Goal: Information Seeking & Learning: Learn about a topic

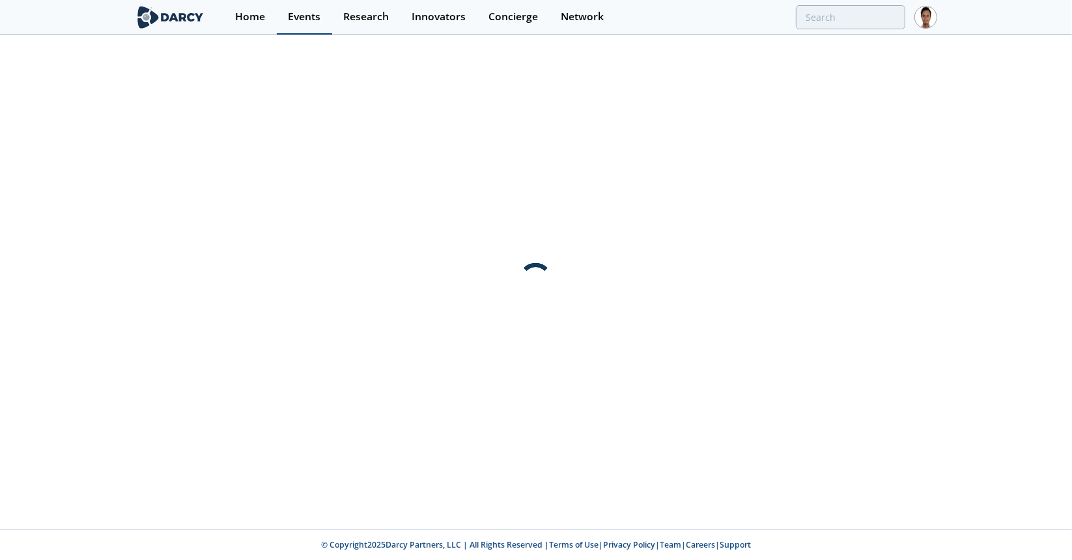
type input "carbon signal"
click at [310, 18] on div "Events" at bounding box center [304, 17] width 33 height 10
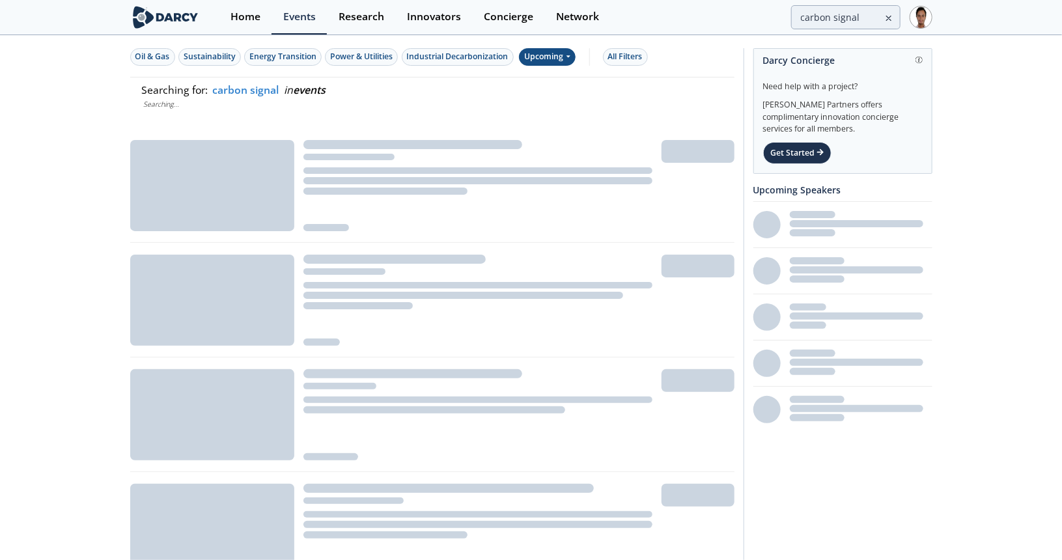
click at [553, 59] on div "Upcoming" at bounding box center [547, 57] width 57 height 18
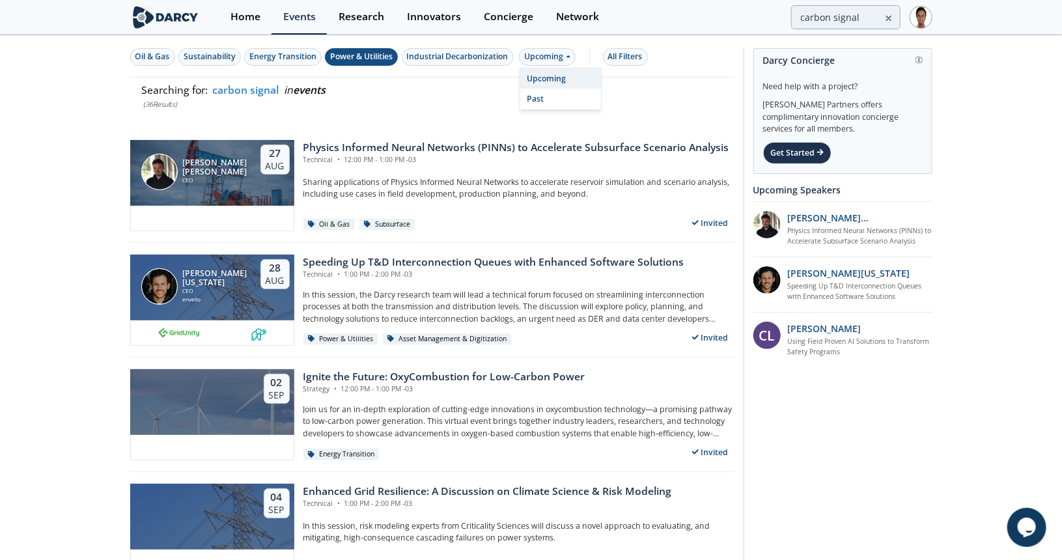
click at [365, 59] on div "Power & Utilities" at bounding box center [361, 57] width 62 height 12
